Goal: Find specific page/section: Find specific page/section

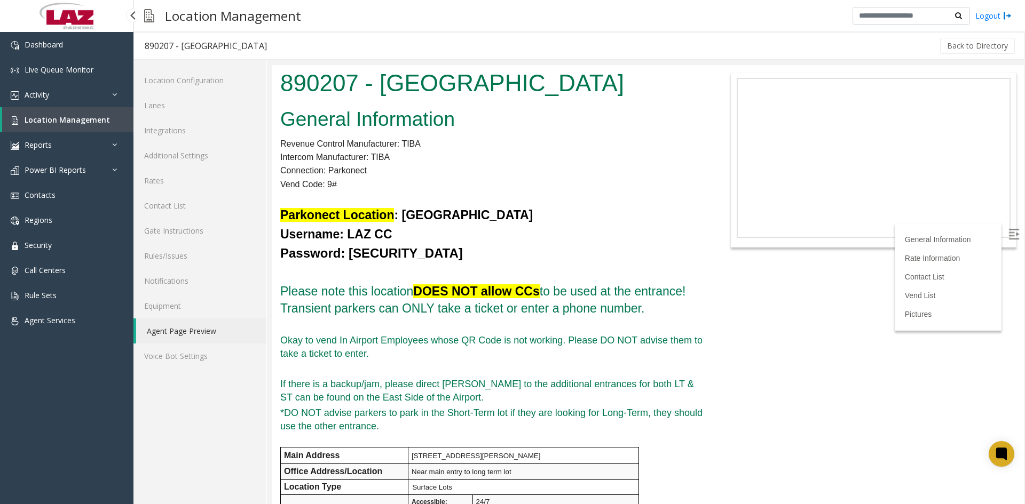
scroll to position [320, 0]
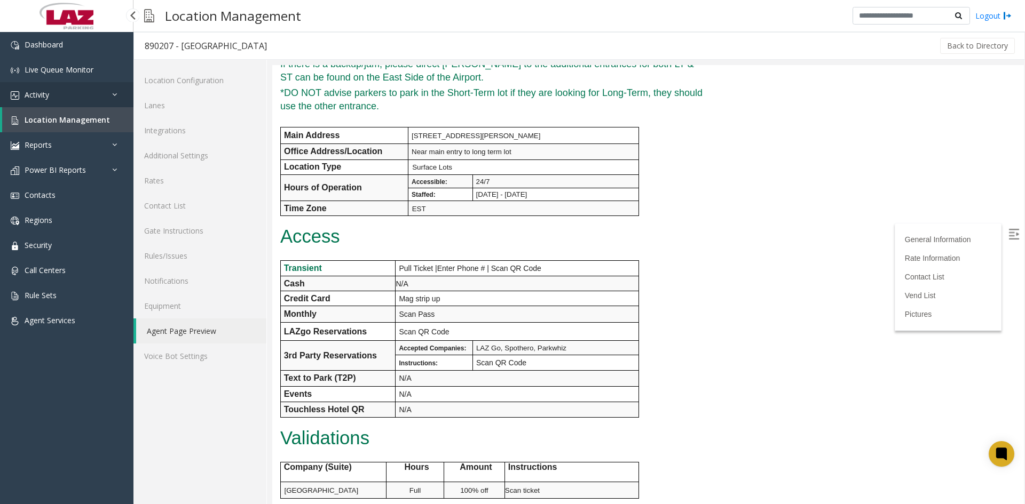
click at [47, 97] on span "Activity" at bounding box center [37, 95] width 25 height 10
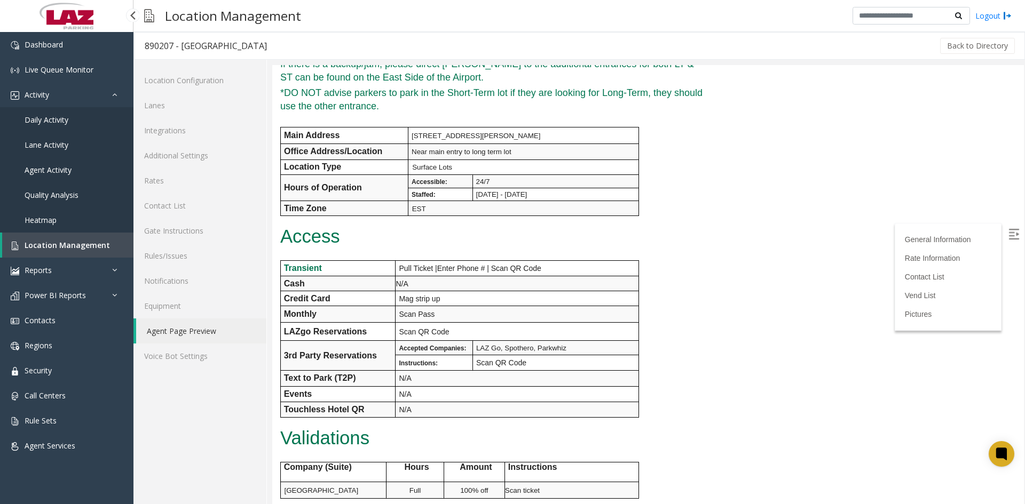
click at [51, 118] on span "Daily Activity" at bounding box center [47, 120] width 44 height 10
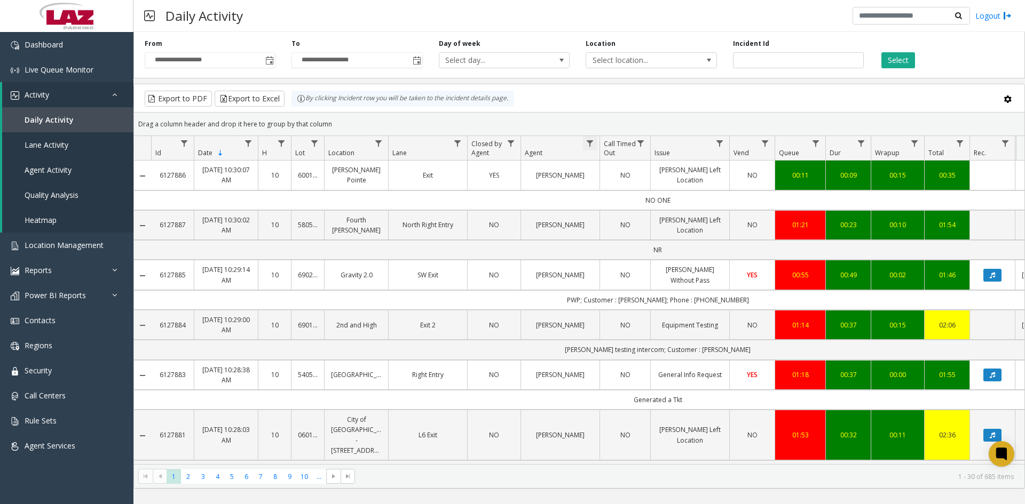
click at [589, 147] on span "Data table" at bounding box center [589, 143] width 9 height 9
click at [604, 189] on input "Agent Filter" at bounding box center [636, 189] width 91 height 18
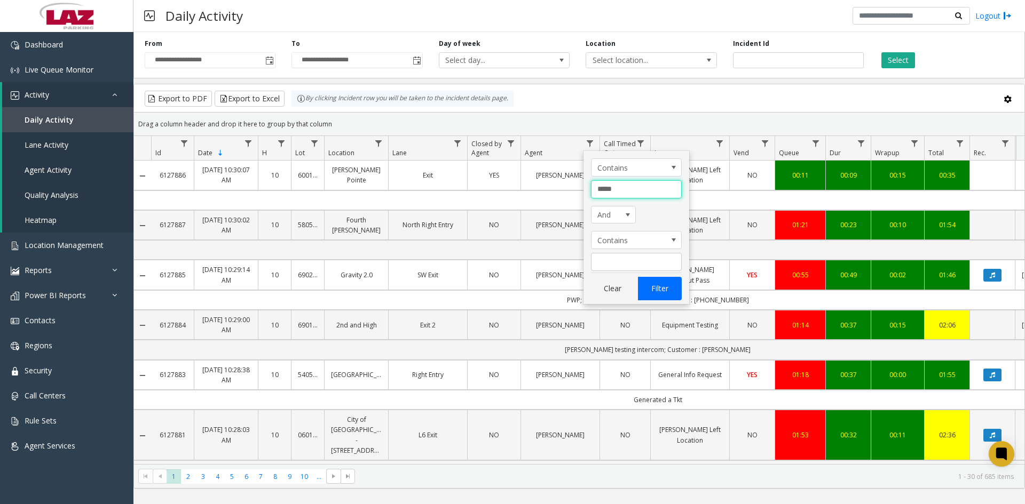
type input "*****"
click at [658, 291] on button "Filter" at bounding box center [660, 288] width 44 height 23
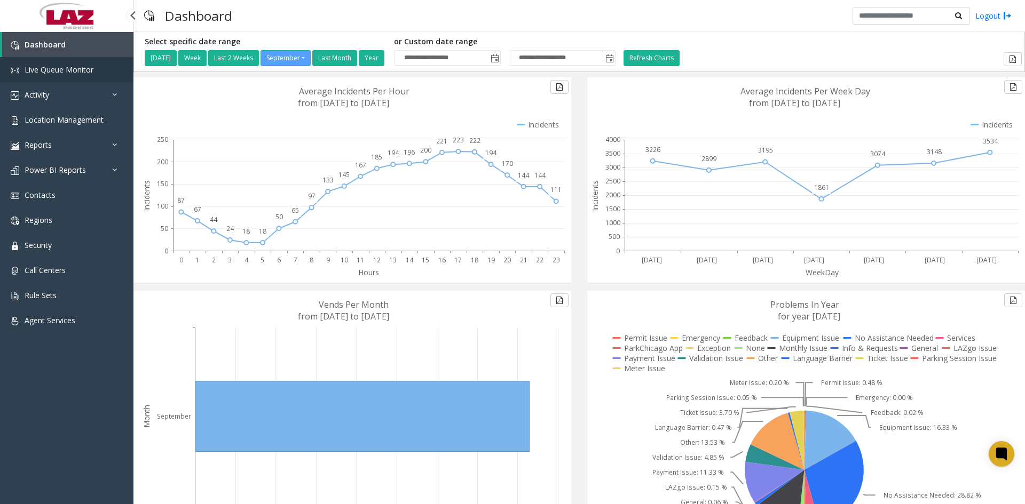
click at [48, 72] on span "Live Queue Monitor" at bounding box center [59, 70] width 69 height 10
